Goal: Contribute content

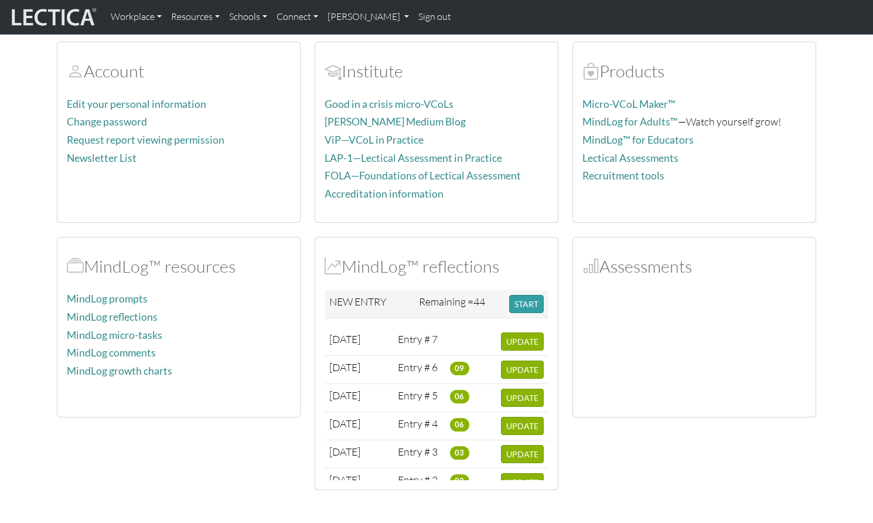
scroll to position [81, 0]
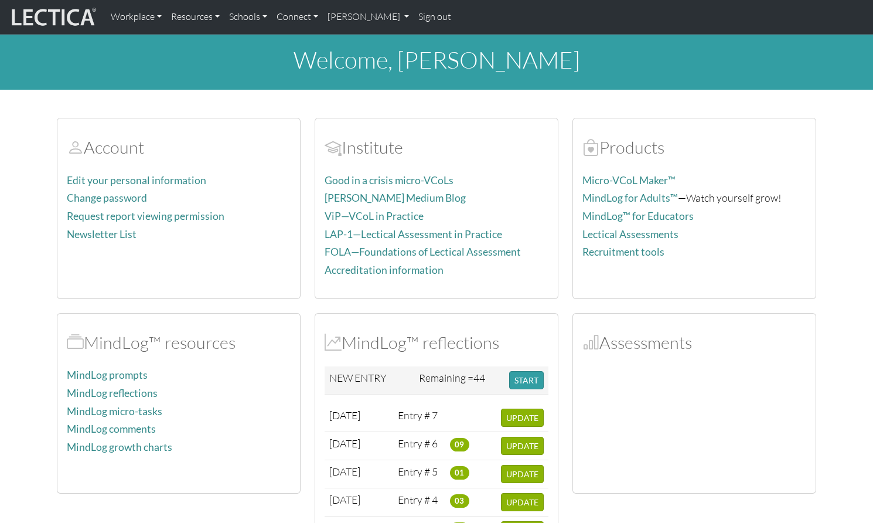
scroll to position [81, 0]
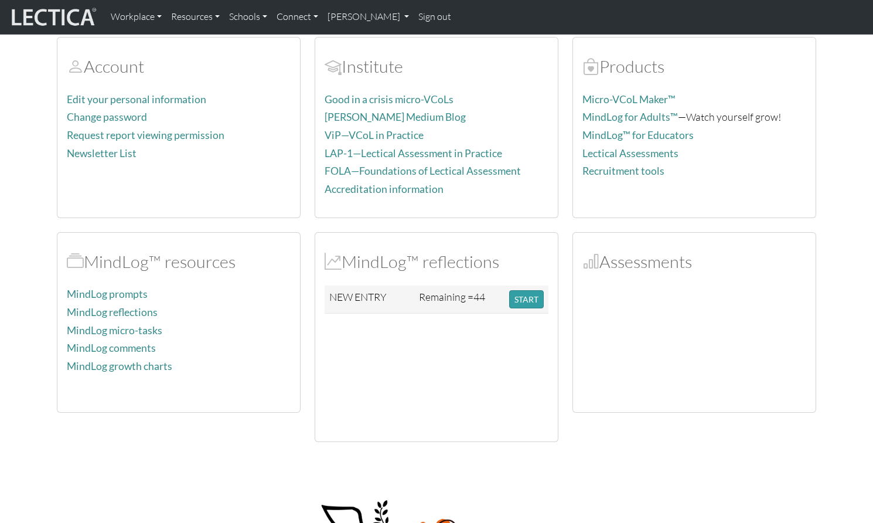
scroll to position [81, 0]
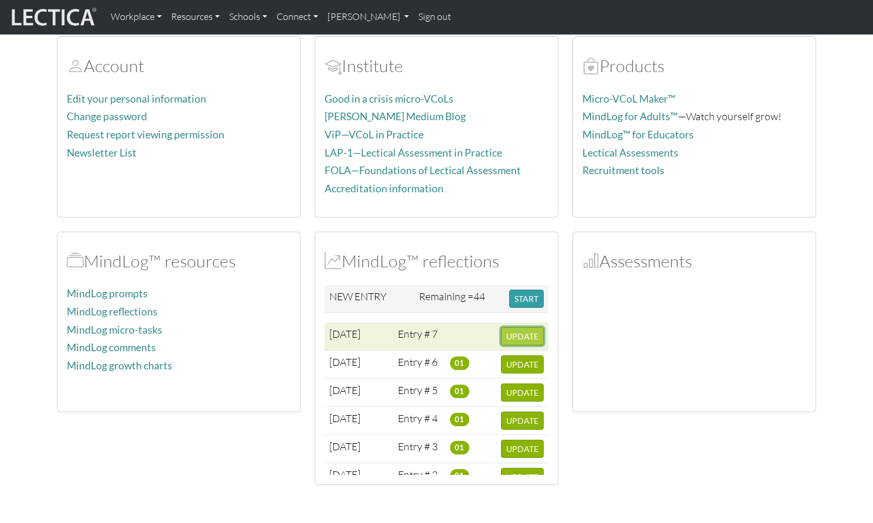
click at [523, 331] on span "UPDATE" at bounding box center [522, 336] width 32 height 10
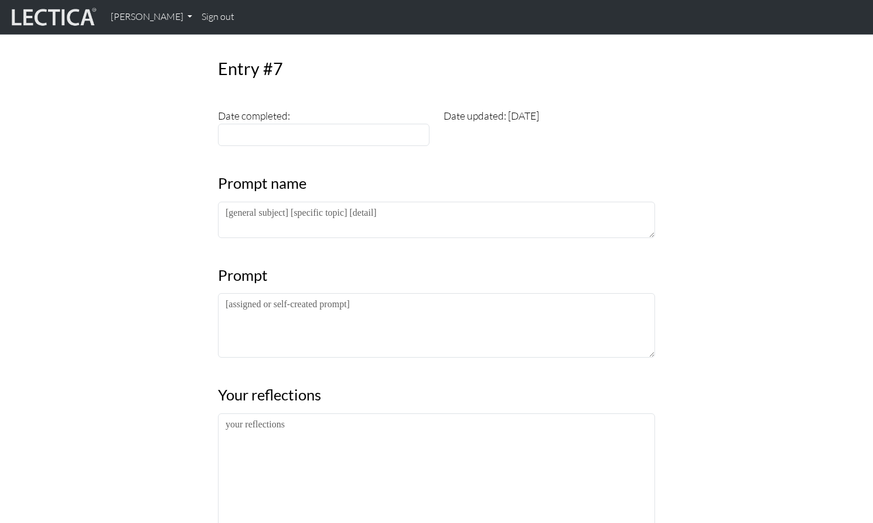
scroll to position [135, 0]
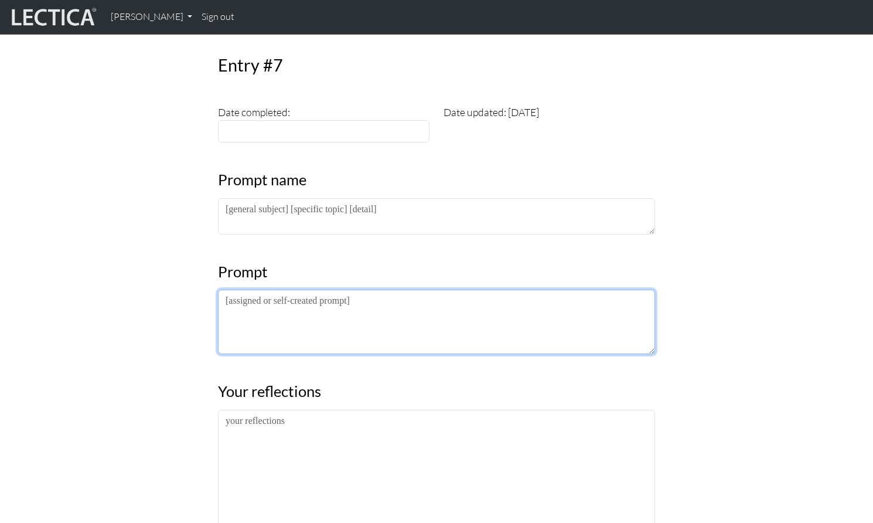
click at [222, 289] on textarea at bounding box center [436, 321] width 437 height 64
paste textarea "<p>One day, [PERSON_NAME], the science teacher, showed his class a video of the…"
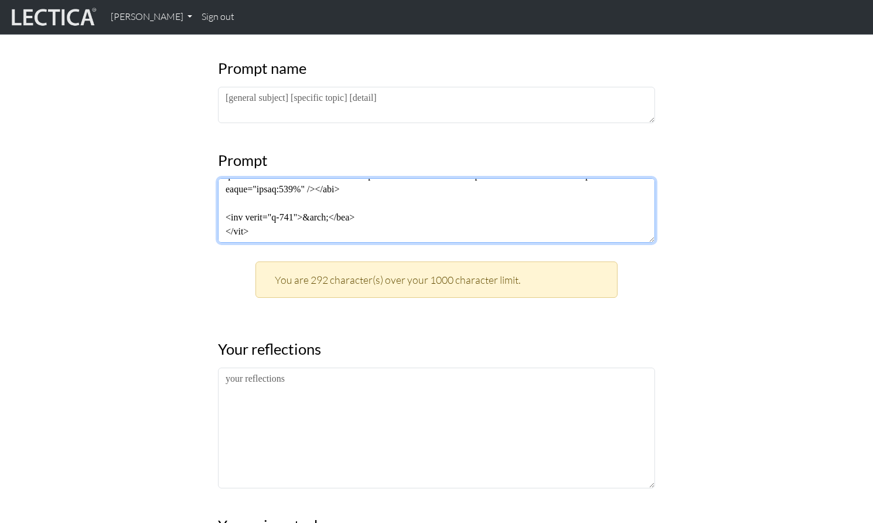
scroll to position [244, 0]
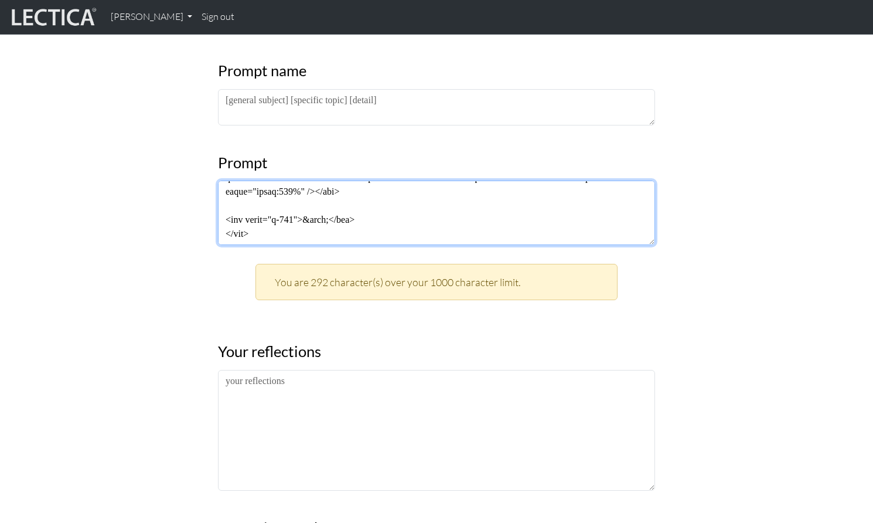
type textarea "<p>One day, [PERSON_NAME], the science teacher, showed his class a video of the…"
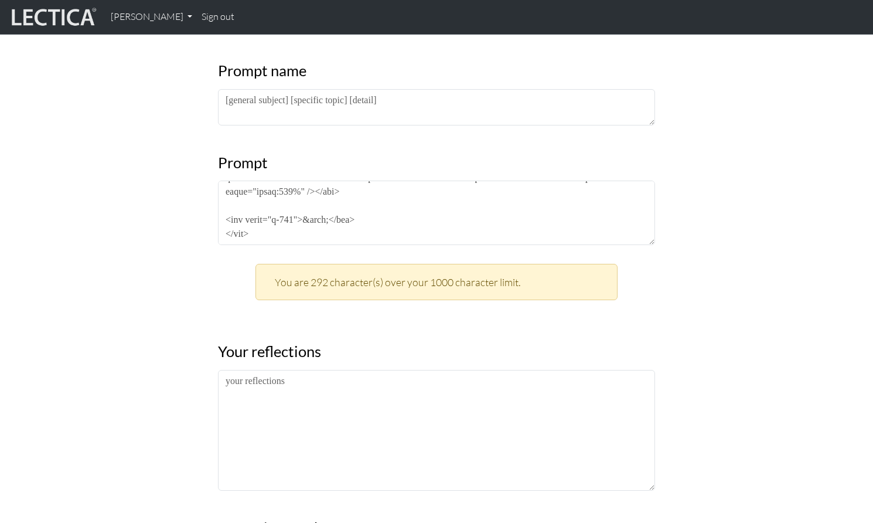
click at [728, 247] on div "Entry #7 Date completed: Date updated: [DATE] Prompt name Prompt You are 292 ch…" at bounding box center [437, 360] width 774 height 894
click at [716, 202] on div "Entry #7 Date completed: Date updated: [DATE] Prompt name Prompt You are 292 ch…" at bounding box center [437, 360] width 774 height 894
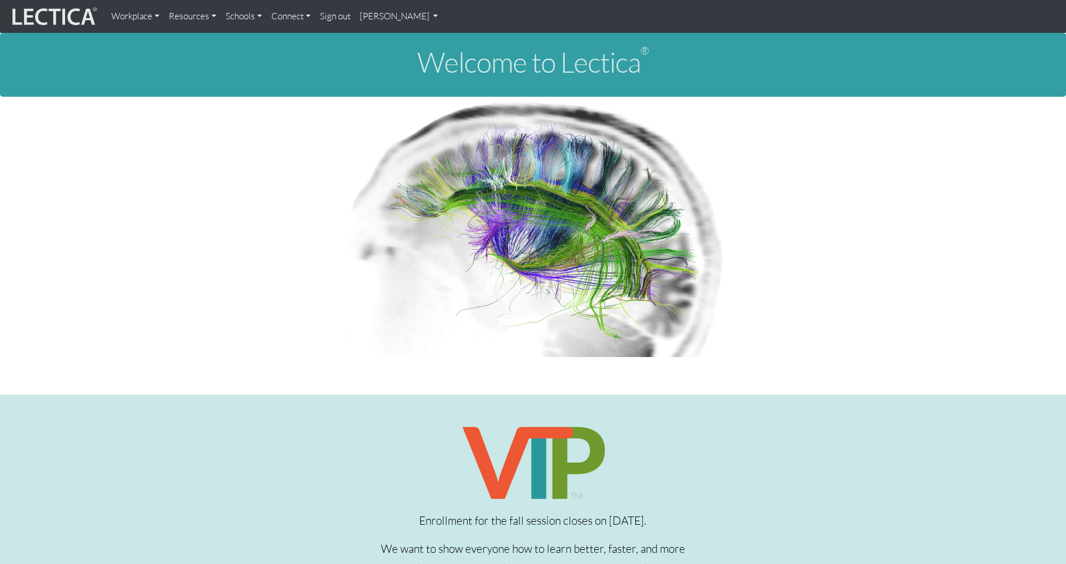
click at [321, 17] on link "Sign out" at bounding box center [335, 16] width 40 height 23
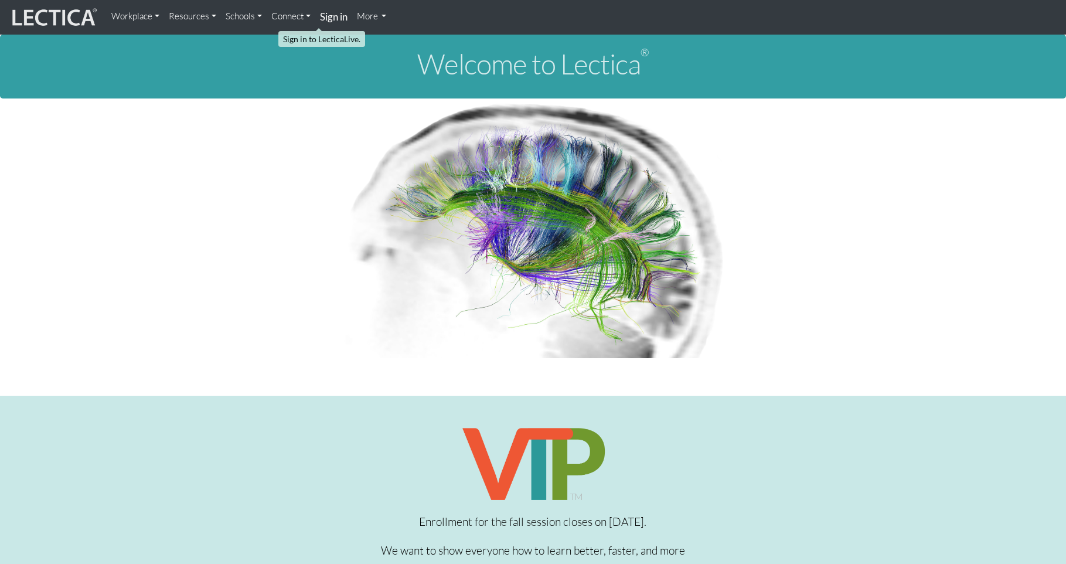
click at [320, 16] on strong "Sign in" at bounding box center [334, 17] width 28 height 12
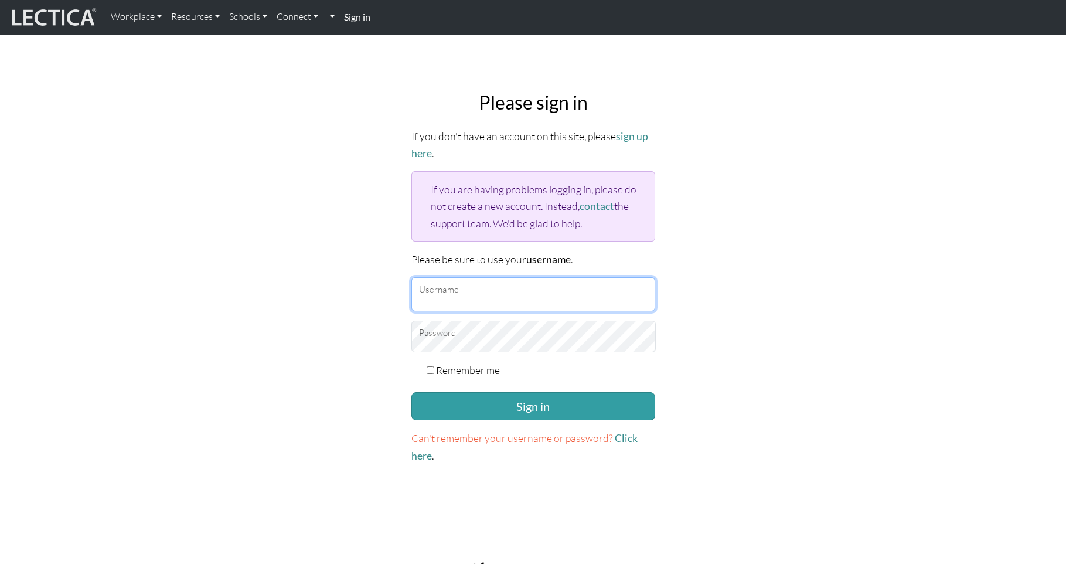
click at [545, 277] on input "Username" at bounding box center [533, 294] width 244 height 34
type input "theodawson"
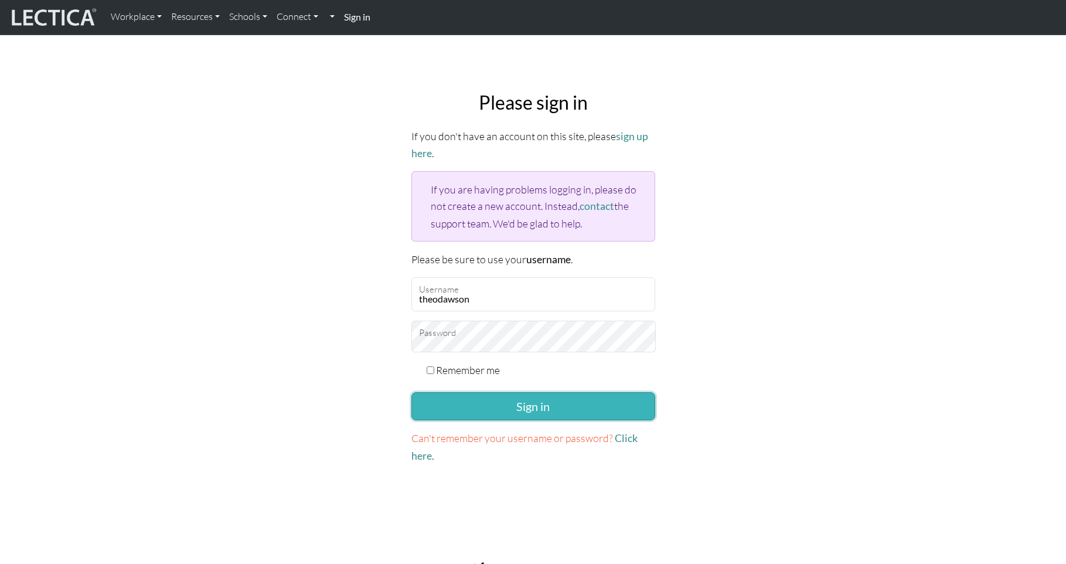
click at [468, 392] on button "Sign in" at bounding box center [533, 406] width 244 height 28
